Goal: Check status

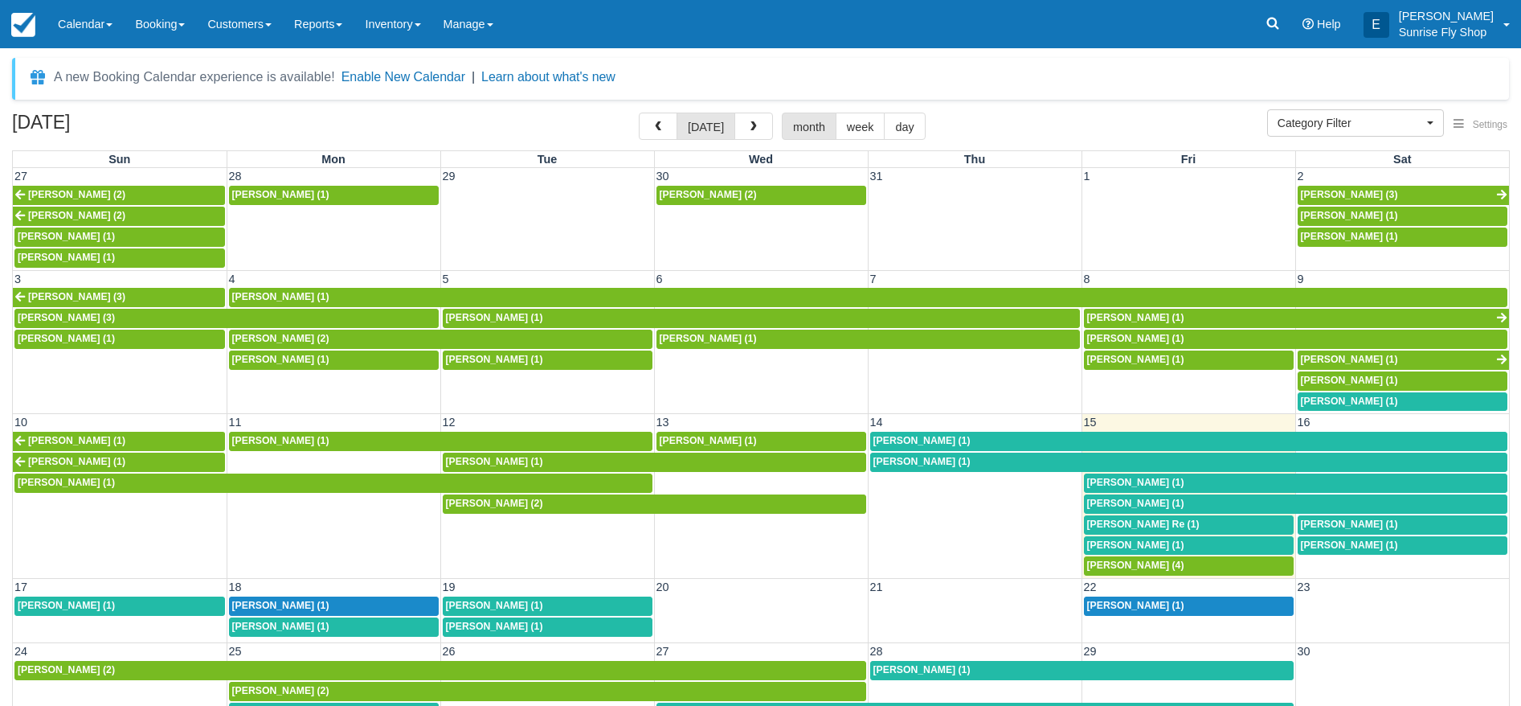
select select
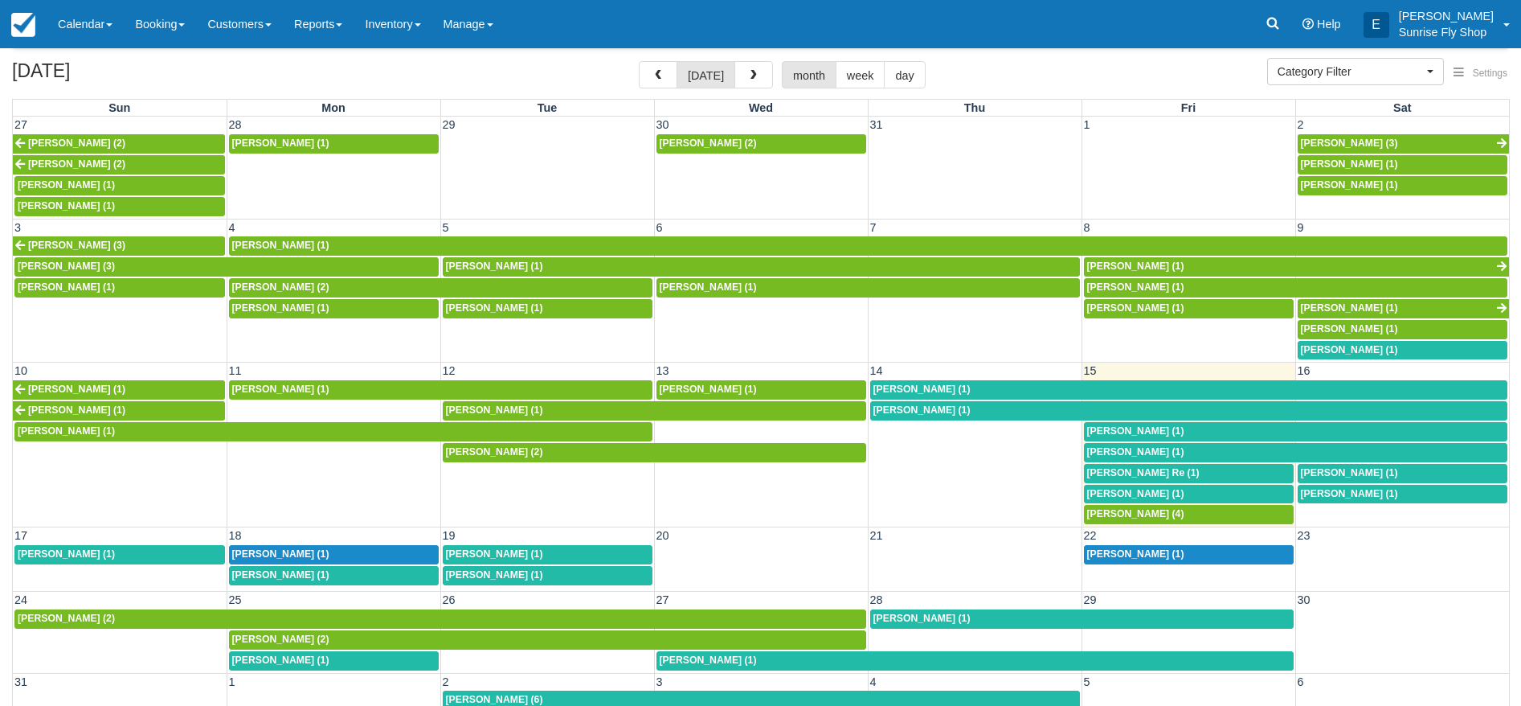
scroll to position [14, 0]
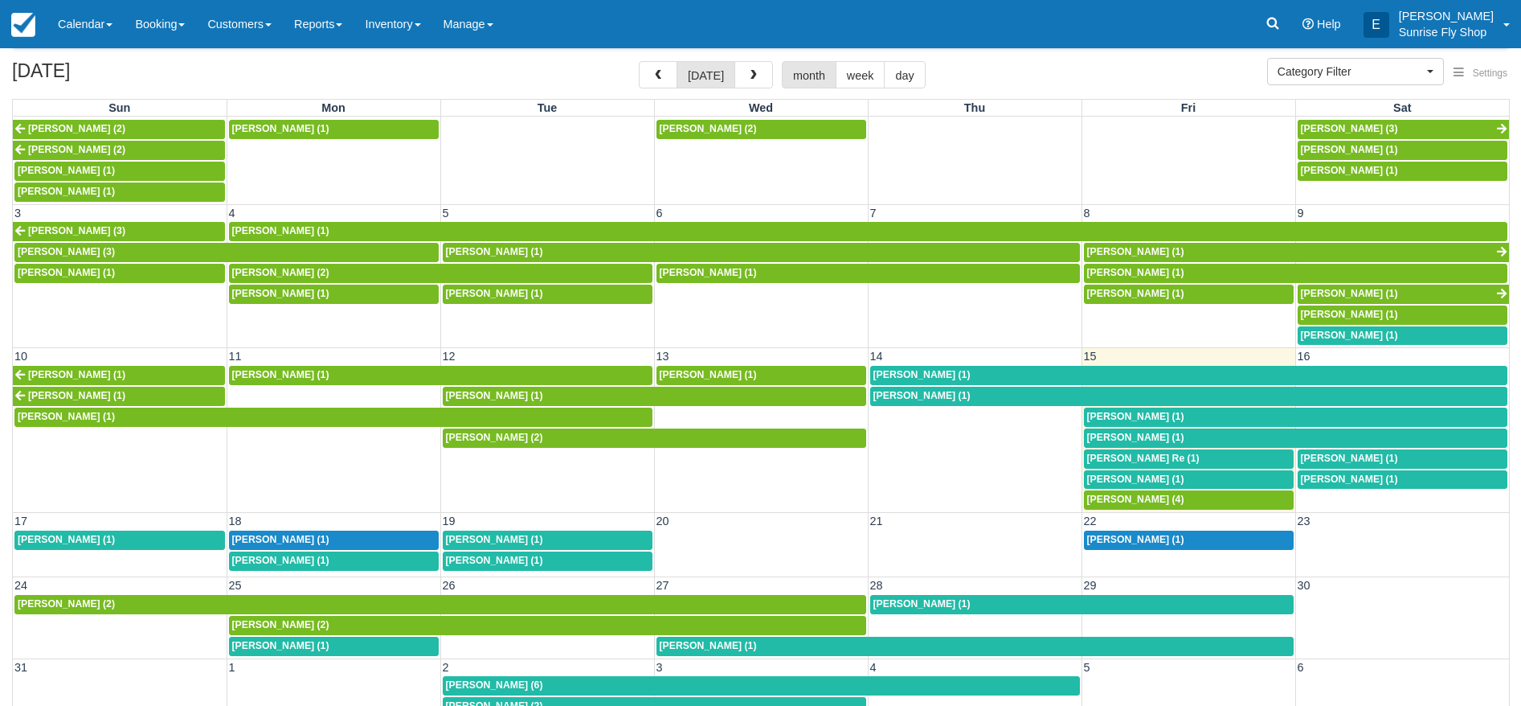
click at [1121, 452] on span "[PERSON_NAME] Re (1)" at bounding box center [1143, 457] width 113 height 11
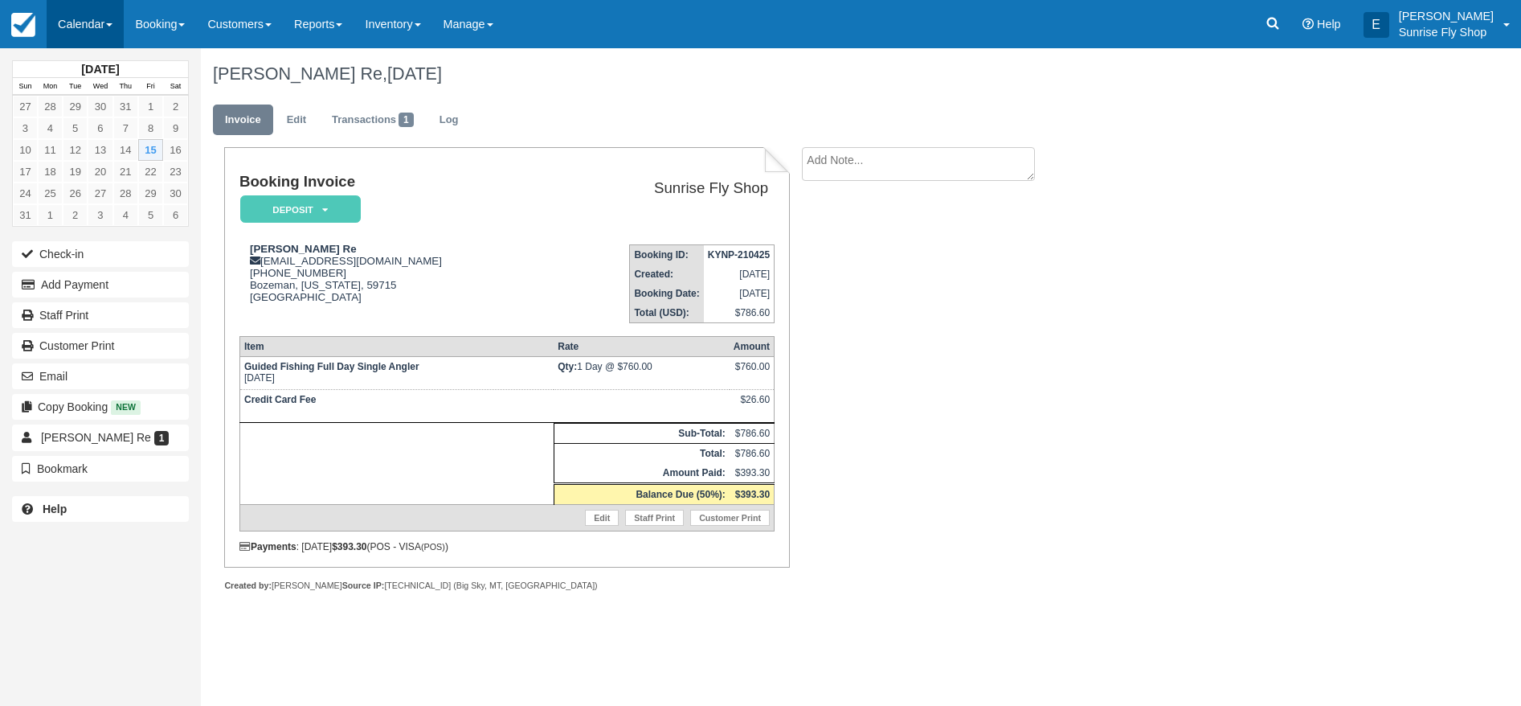
click at [54, 10] on link "Calendar" at bounding box center [85, 24] width 77 height 48
click at [121, 156] on link "Month" at bounding box center [110, 152] width 127 height 34
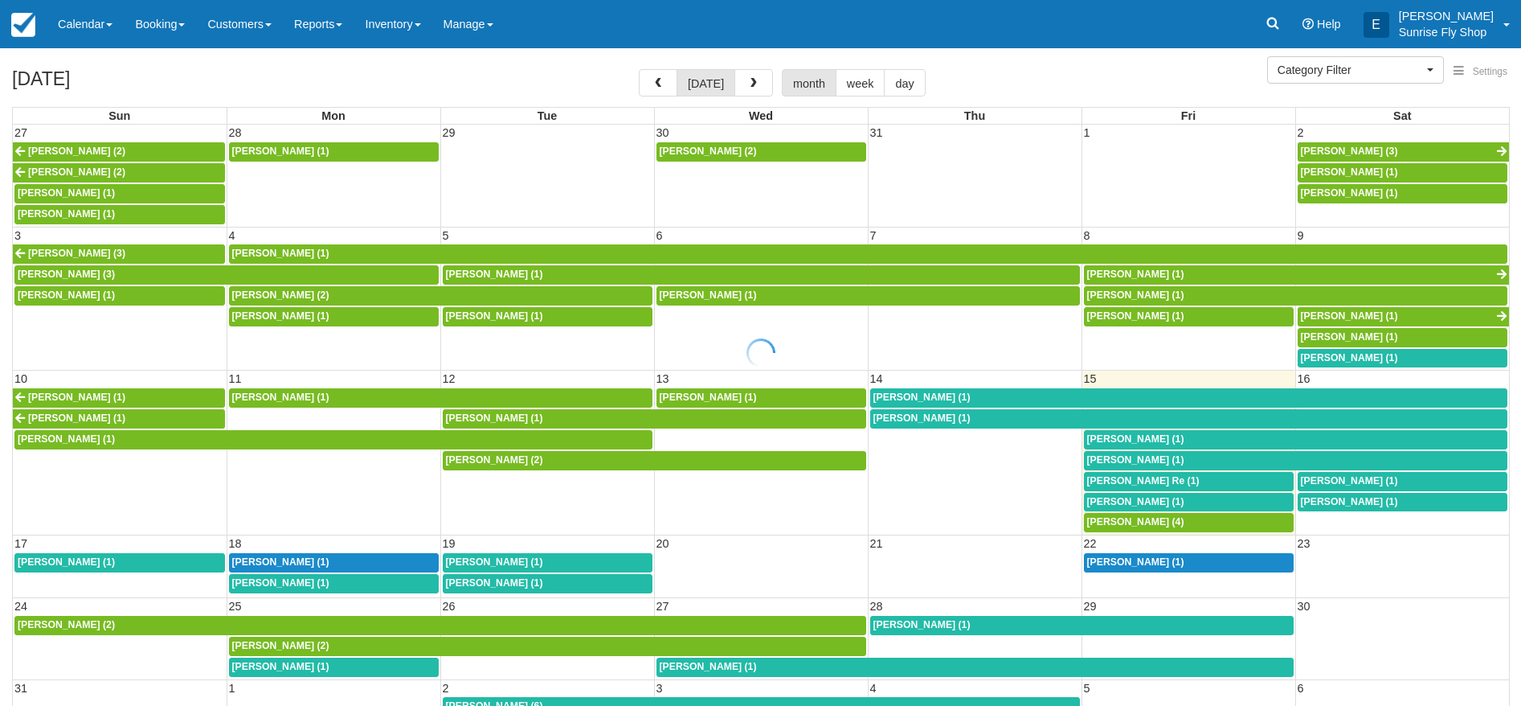
select select
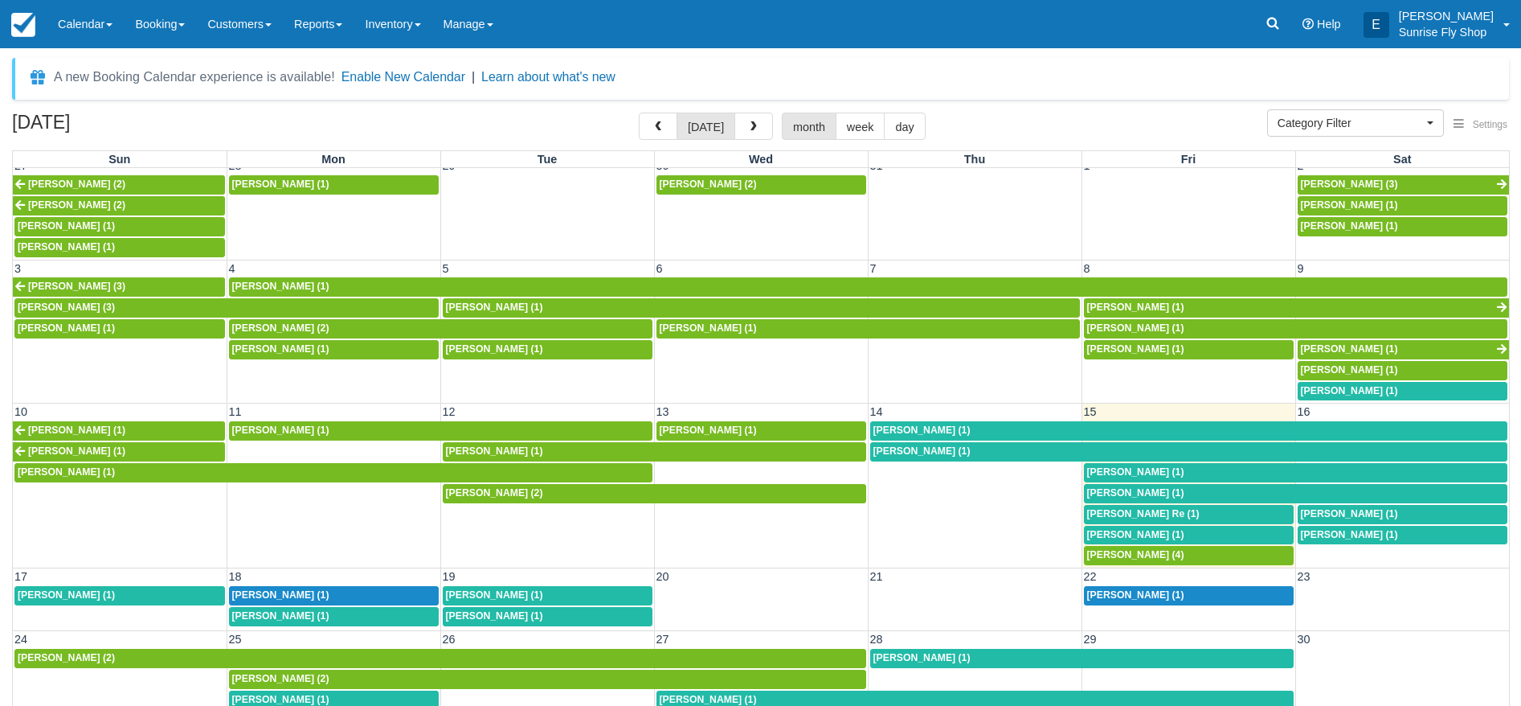
scroll to position [0, 1]
click at [1325, 508] on span "[PERSON_NAME] (1)" at bounding box center [1349, 513] width 97 height 11
